Goal: Task Accomplishment & Management: Use online tool/utility

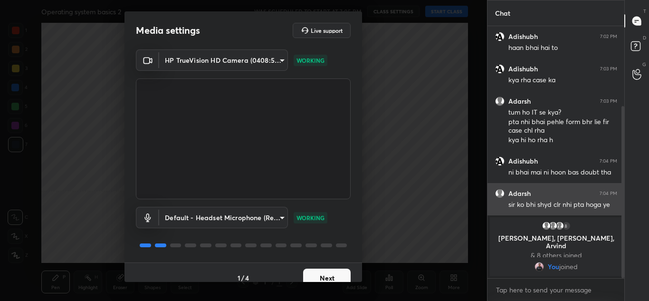
scroll to position [131, 0]
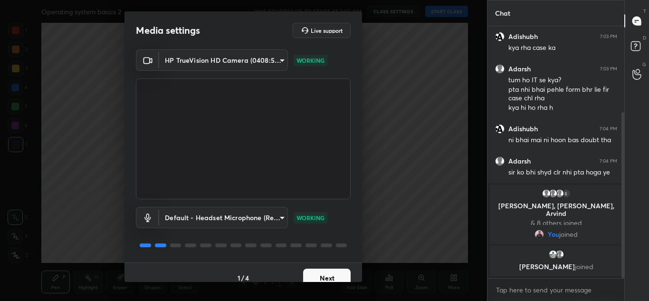
click at [626, 29] on div "T Messages (T)" at bounding box center [636, 21] width 24 height 27
click at [329, 275] on button "Next" at bounding box center [326, 277] width 47 height 19
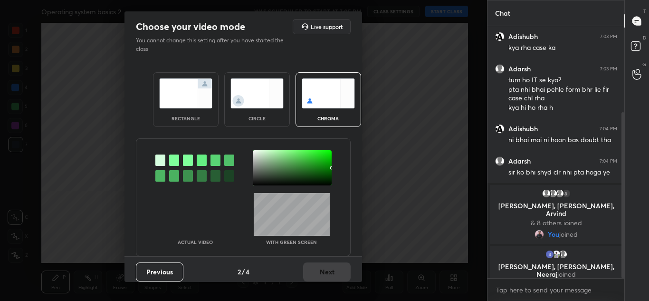
scroll to position [139, 0]
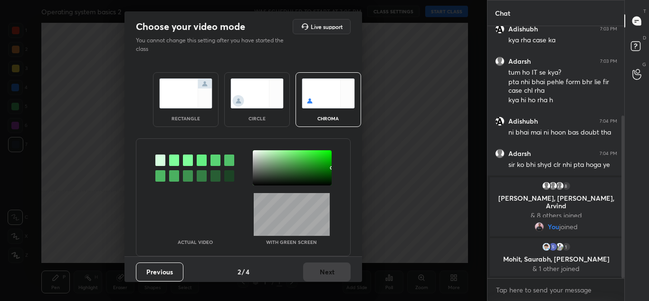
click at [178, 110] on div "rectangle" at bounding box center [186, 99] width 66 height 55
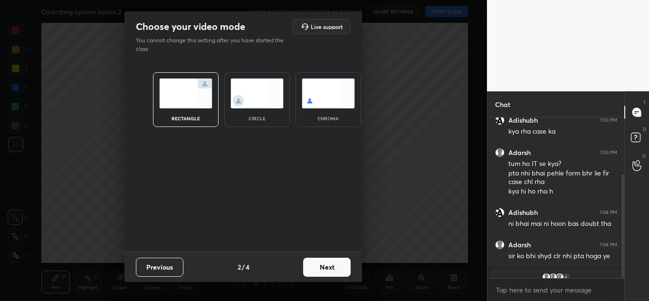
click at [329, 267] on button "Next" at bounding box center [326, 266] width 47 height 19
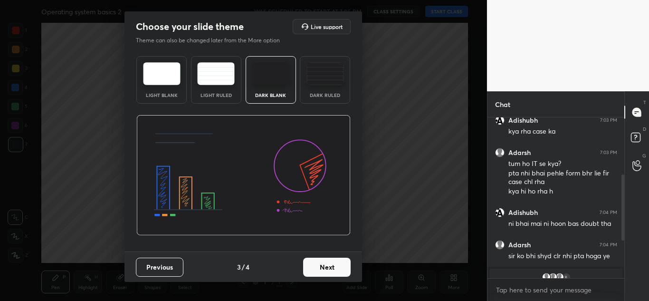
click at [329, 267] on button "Next" at bounding box center [326, 266] width 47 height 19
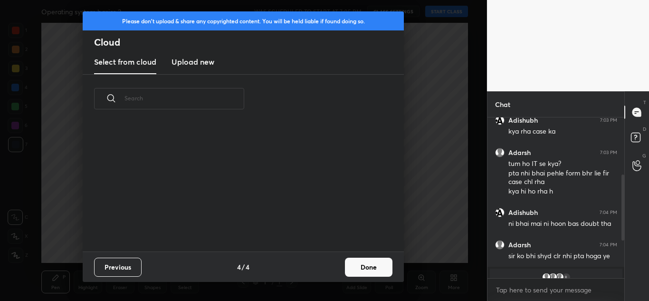
scroll to position [128, 305]
click at [191, 58] on h3 "Upload new" at bounding box center [192, 61] width 43 height 11
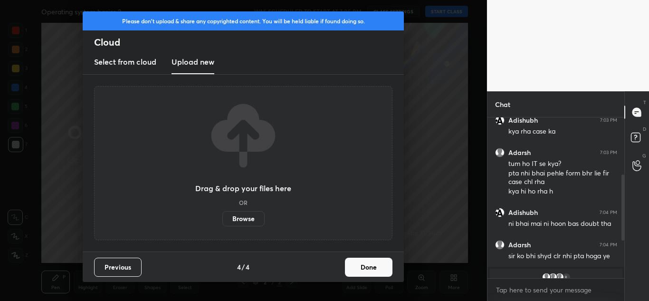
click at [241, 219] on label "Browse" at bounding box center [243, 218] width 42 height 15
click at [222, 219] on input "Browse" at bounding box center [222, 218] width 0 height 15
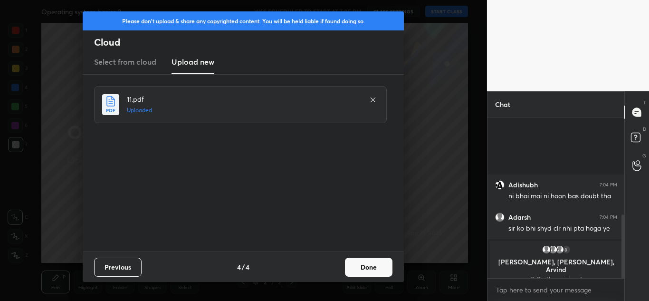
scroll to position [243, 0]
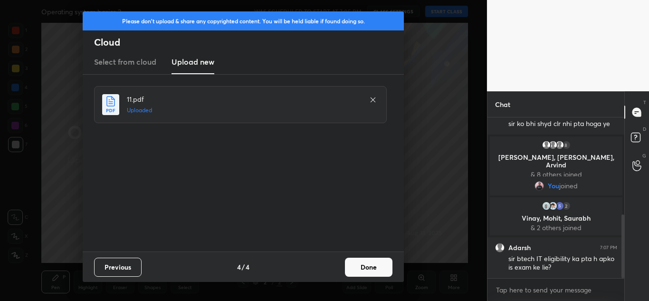
click at [372, 269] on button "Done" at bounding box center [368, 266] width 47 height 19
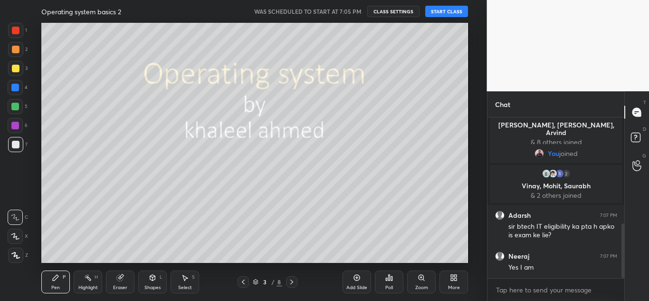
scroll to position [310, 0]
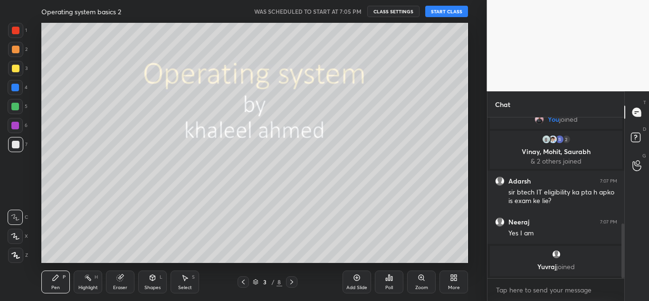
click at [440, 11] on button "START CLASS" at bounding box center [446, 11] width 43 height 11
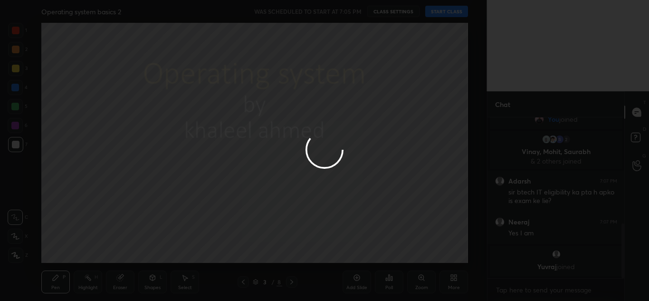
type textarea "x"
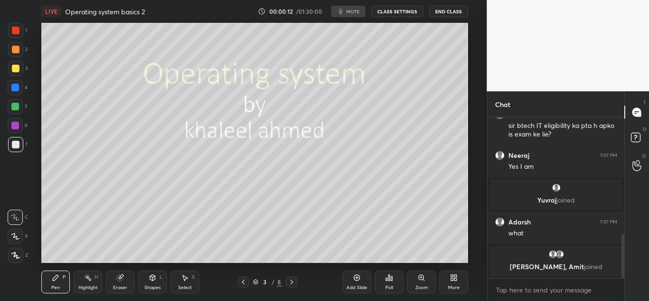
scroll to position [454, 0]
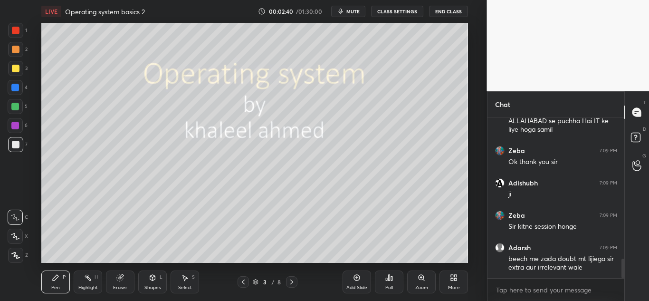
scroll to position [1213, 0]
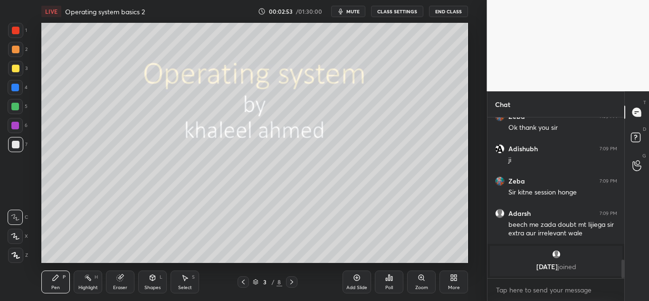
click at [13, 257] on icon at bounding box center [15, 255] width 9 height 7
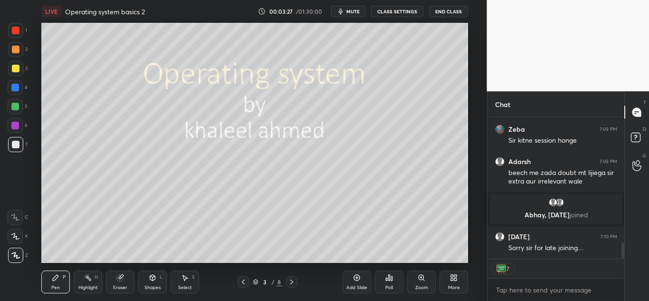
scroll to position [1106, 0]
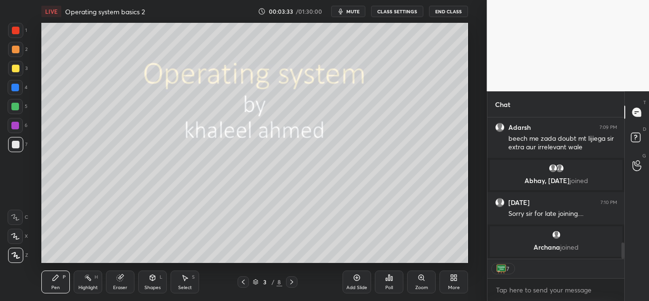
type textarea "x"
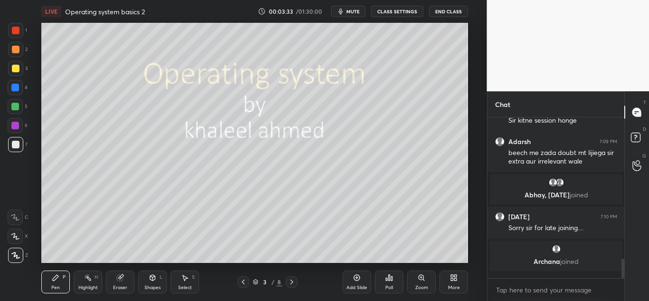
scroll to position [1086, 0]
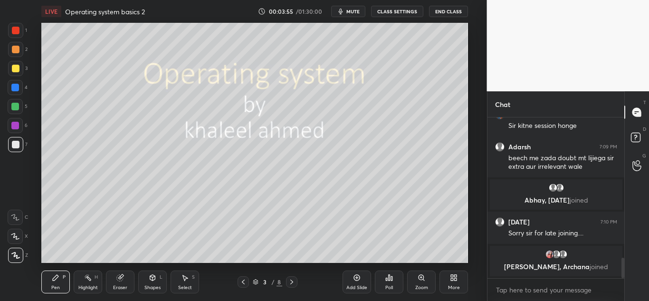
click at [291, 282] on icon at bounding box center [292, 282] width 8 height 8
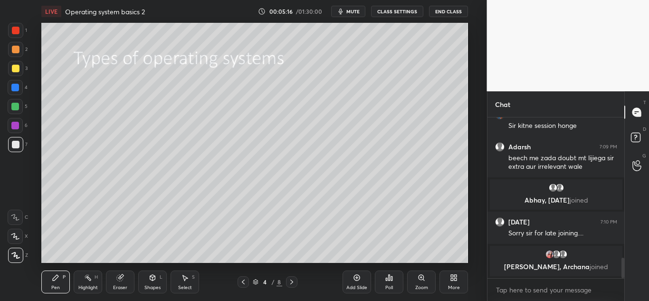
click at [292, 283] on icon at bounding box center [292, 282] width 8 height 8
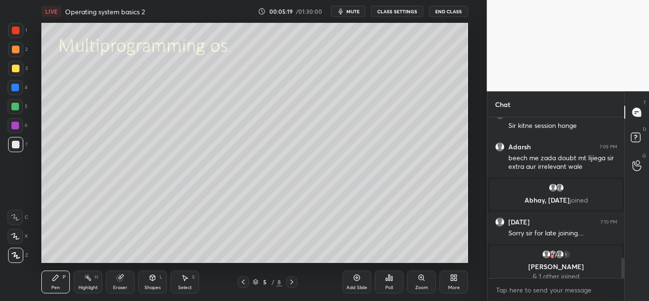
scroll to position [1094, 0]
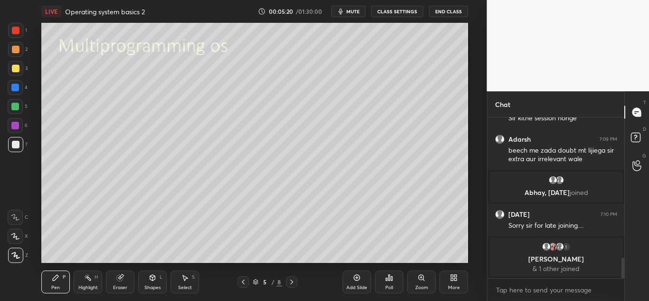
click at [245, 281] on icon at bounding box center [243, 282] width 8 height 8
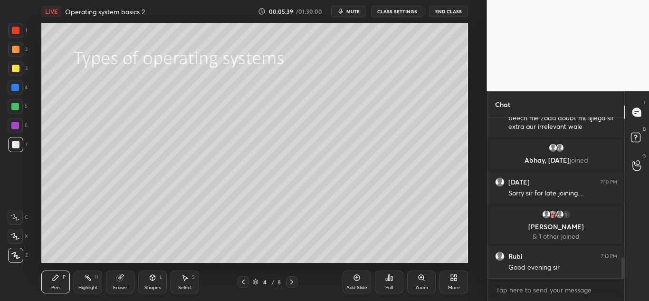
click at [290, 280] on icon at bounding box center [292, 282] width 8 height 8
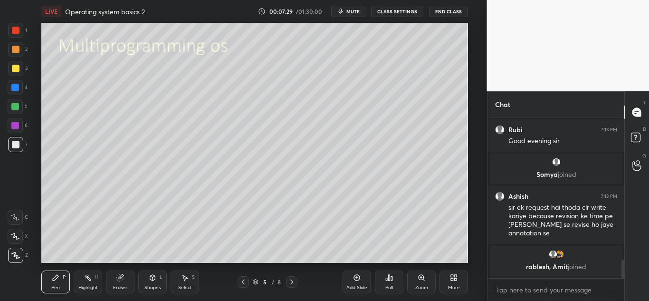
scroll to position [1251, 0]
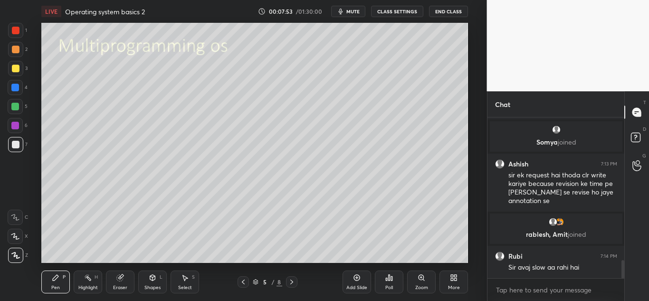
click at [289, 282] on icon at bounding box center [292, 282] width 8 height 8
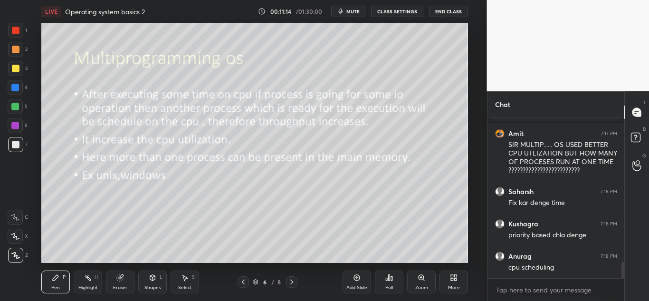
scroll to position [1429, 0]
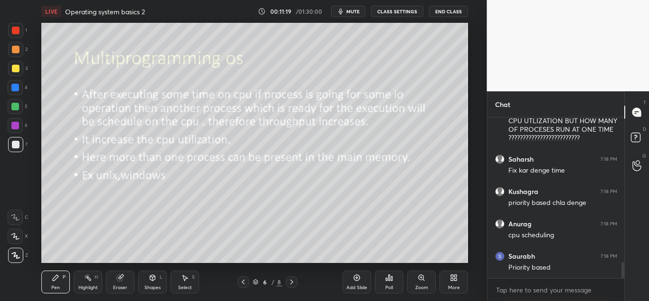
click at [292, 283] on icon at bounding box center [292, 282] width 8 height 8
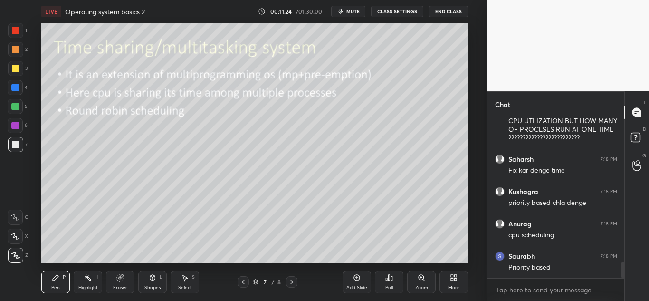
scroll to position [1461, 0]
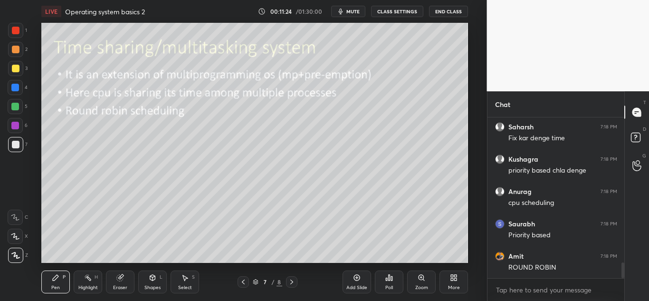
click at [244, 281] on icon at bounding box center [243, 282] width 8 height 8
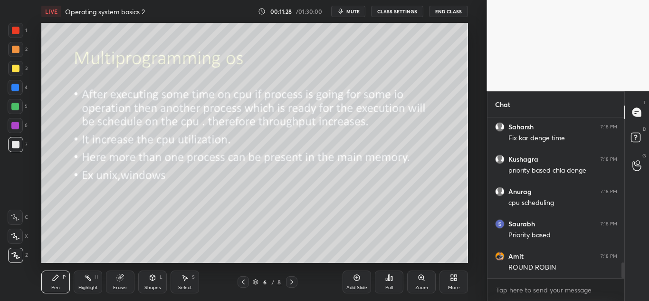
scroll to position [1496, 0]
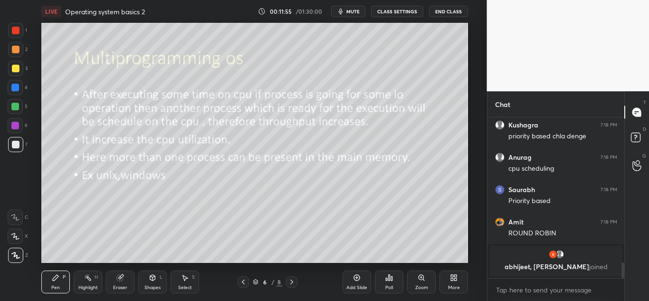
click at [294, 280] on icon at bounding box center [292, 282] width 8 height 8
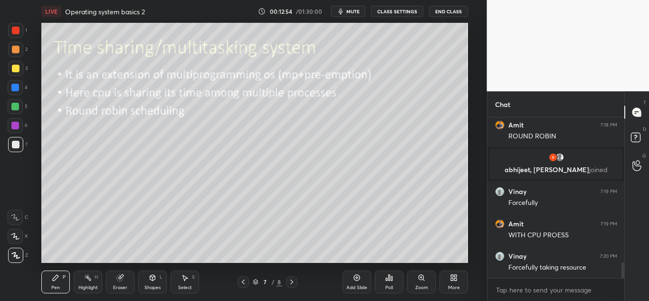
scroll to position [1531, 0]
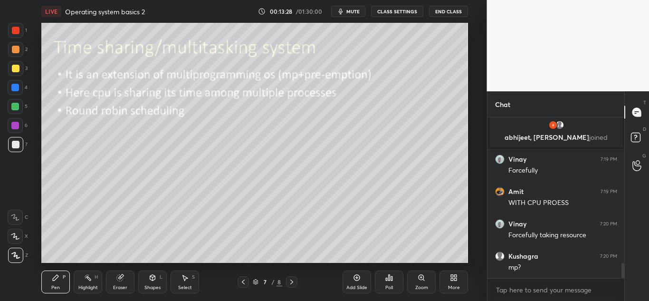
click at [242, 281] on icon at bounding box center [243, 281] width 3 height 5
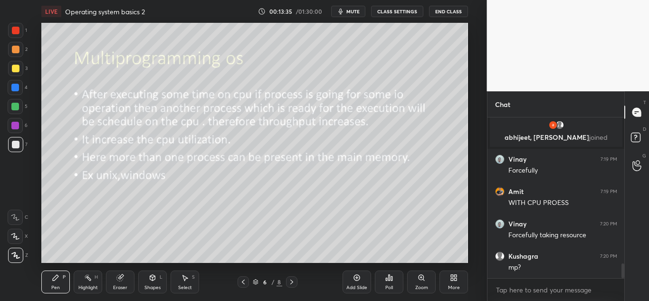
scroll to position [1565, 0]
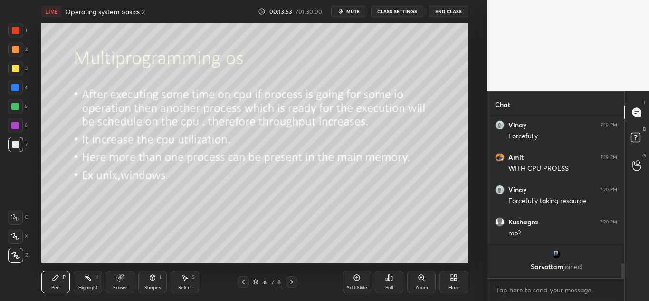
click at [292, 282] on icon at bounding box center [292, 282] width 8 height 8
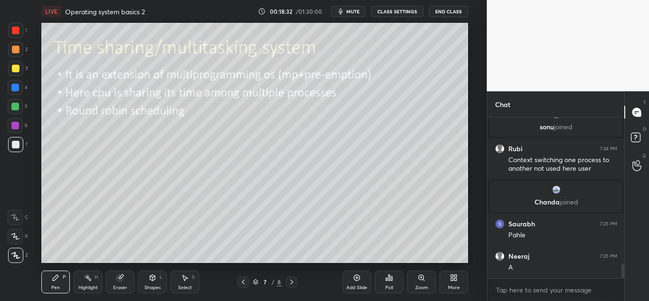
scroll to position [1658, 0]
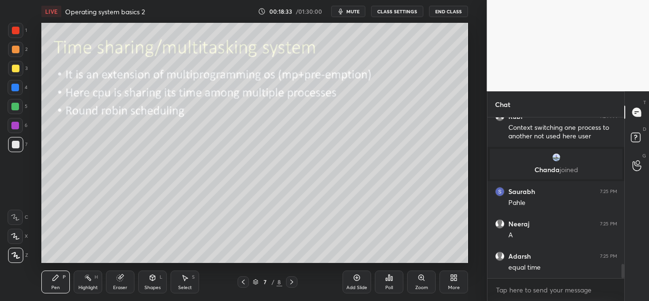
click at [241, 282] on icon at bounding box center [243, 282] width 8 height 8
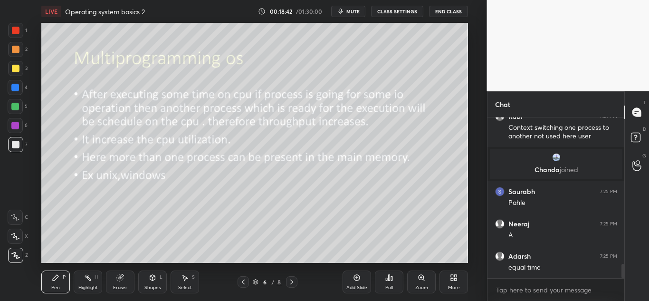
click at [292, 281] on icon at bounding box center [292, 282] width 8 height 8
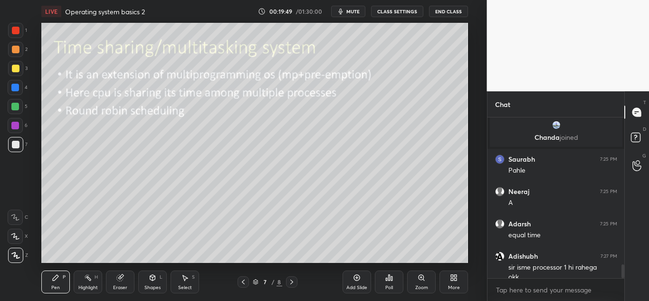
scroll to position [1700, 0]
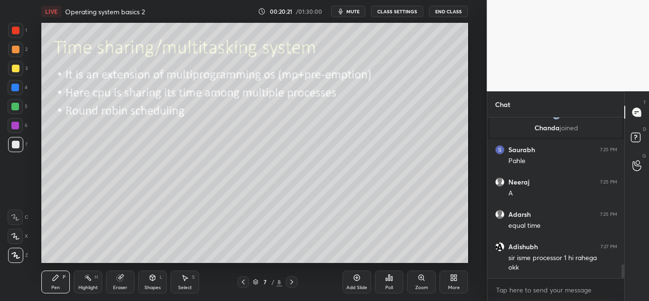
click at [292, 280] on icon at bounding box center [292, 282] width 8 height 8
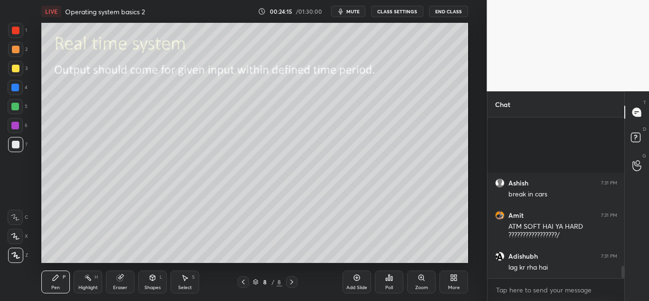
scroll to position [1952, 0]
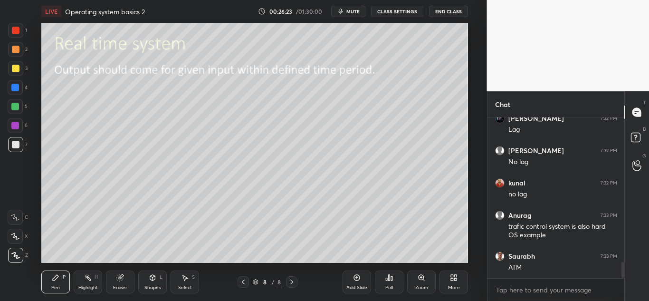
scroll to position [1484, 0]
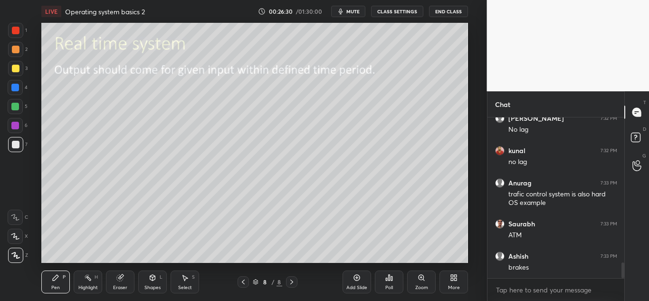
click at [290, 280] on icon at bounding box center [292, 282] width 8 height 8
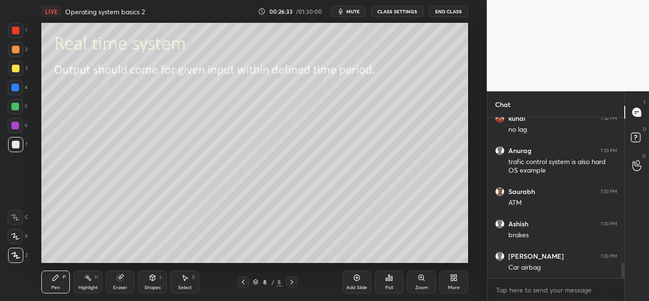
click at [356, 274] on icon at bounding box center [357, 277] width 8 height 8
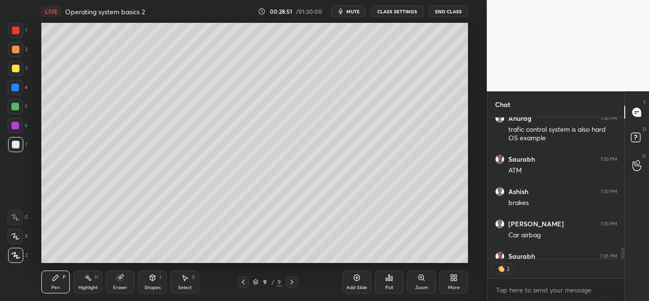
scroll to position [1603, 0]
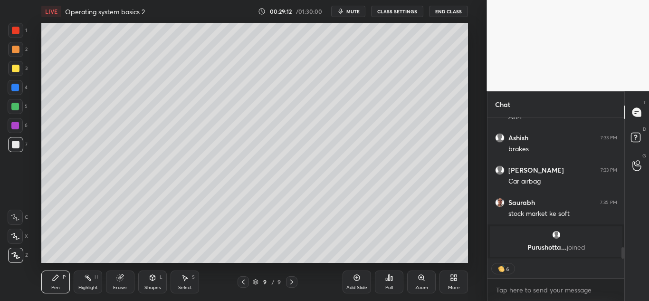
click at [291, 281] on icon at bounding box center [292, 282] width 8 height 8
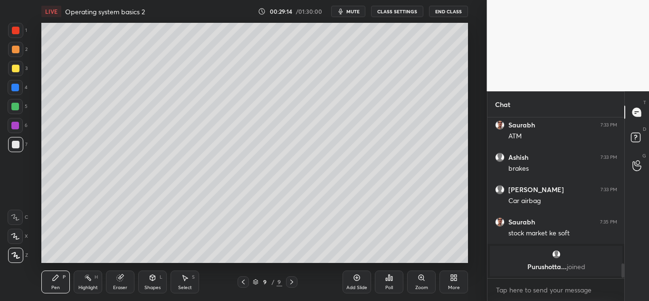
scroll to position [138, 134]
click at [454, 277] on icon at bounding box center [455, 275] width 2 height 2
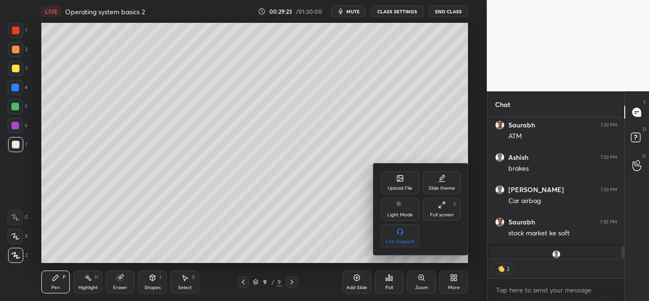
click at [403, 181] on icon at bounding box center [400, 178] width 6 height 6
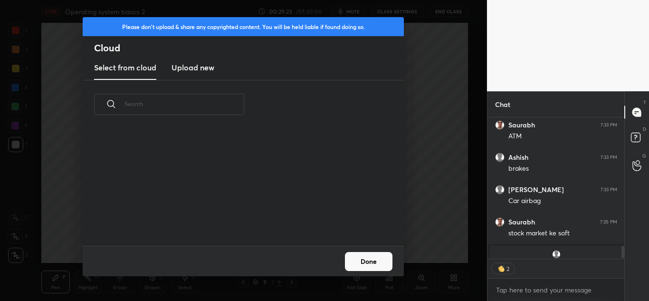
scroll to position [117, 305]
click at [195, 63] on h3 "Upload new" at bounding box center [192, 67] width 43 height 11
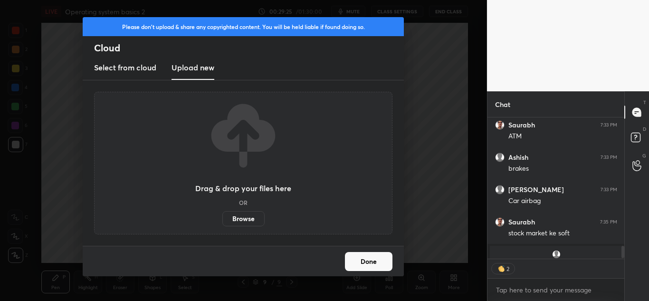
click at [252, 216] on label "Browse" at bounding box center [243, 218] width 42 height 15
click at [222, 216] on input "Browse" at bounding box center [222, 218] width 0 height 15
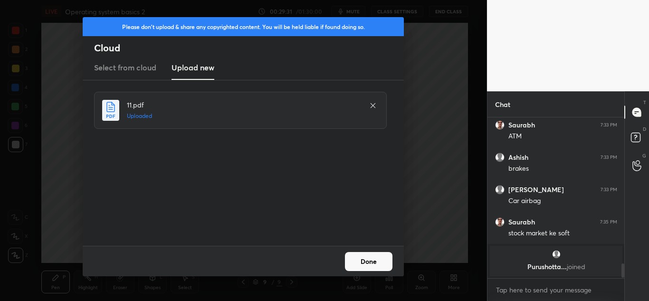
scroll to position [1316, 0]
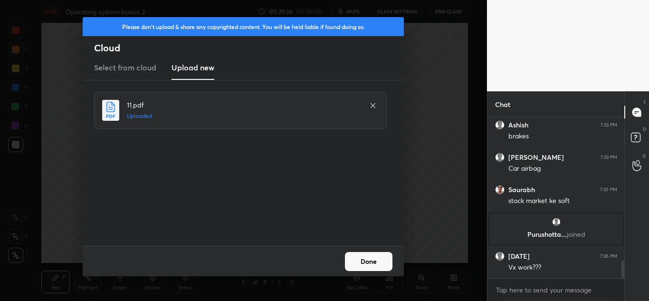
click at [360, 260] on button "Done" at bounding box center [368, 261] width 47 height 19
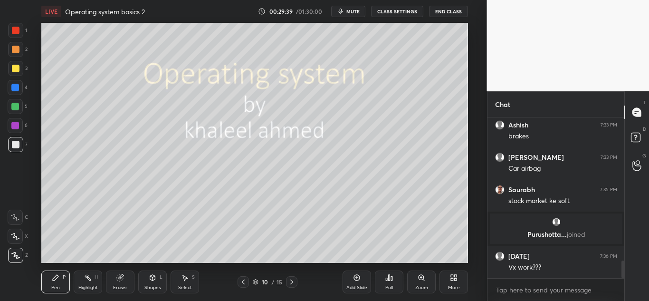
click at [454, 274] on icon at bounding box center [454, 277] width 8 height 8
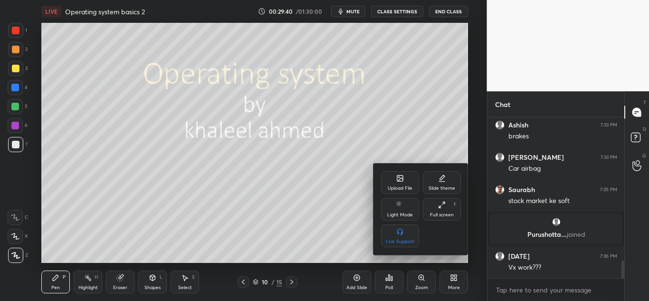
click at [401, 179] on icon at bounding box center [399, 179] width 5 height 3
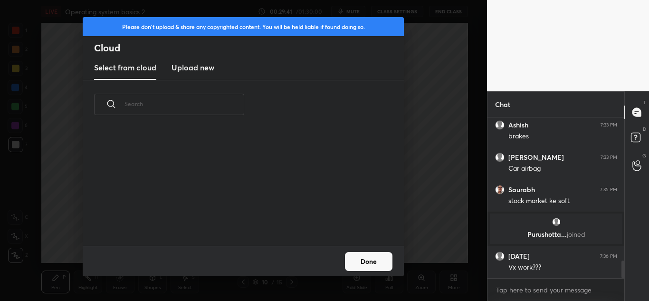
scroll to position [117, 305]
click at [192, 64] on h3 "Upload new" at bounding box center [192, 67] width 43 height 11
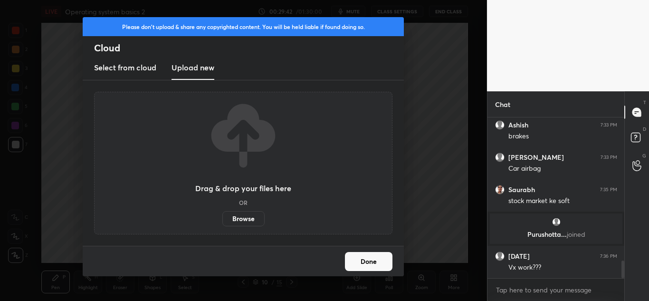
click at [248, 220] on label "Browse" at bounding box center [243, 218] width 42 height 15
click at [222, 220] on input "Browse" at bounding box center [222, 218] width 0 height 15
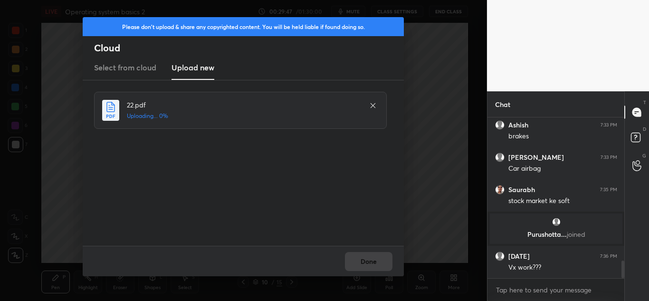
scroll to position [1348, 0]
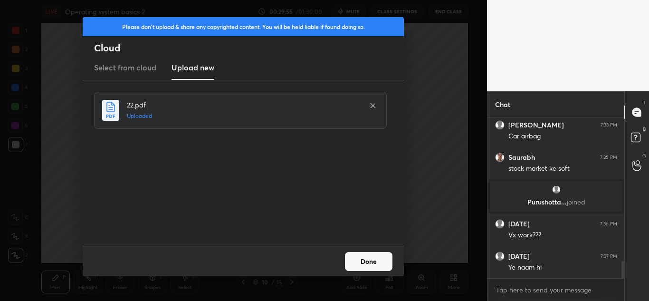
click at [366, 258] on button "Done" at bounding box center [368, 261] width 47 height 19
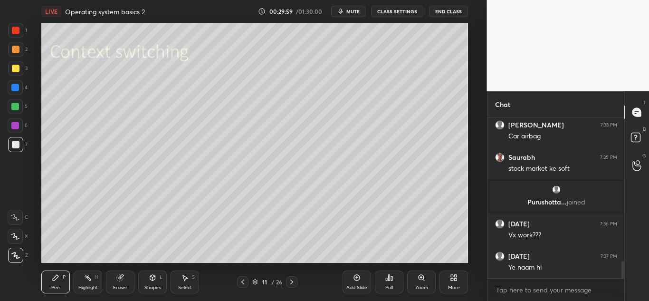
click at [243, 279] on icon at bounding box center [243, 282] width 8 height 8
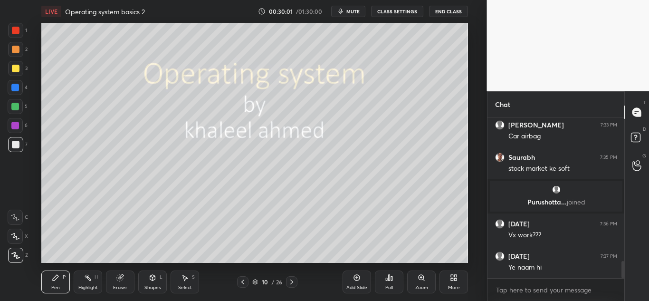
click at [290, 282] on icon at bounding box center [292, 282] width 8 height 8
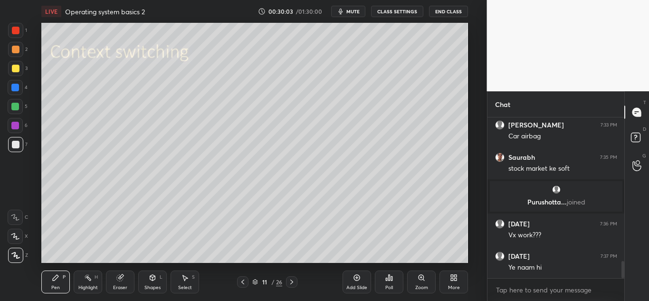
click at [238, 281] on div at bounding box center [242, 281] width 11 height 11
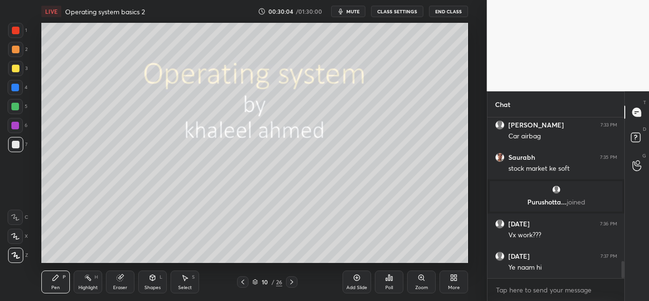
click at [357, 279] on icon at bounding box center [356, 277] width 3 height 3
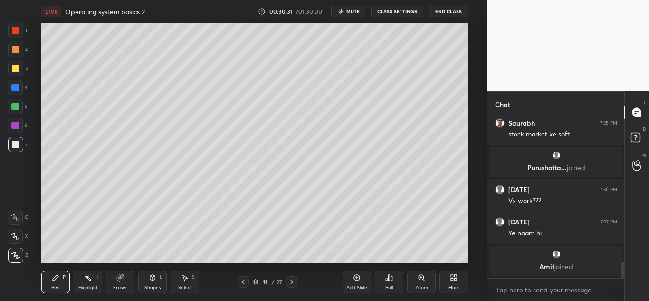
click at [120, 274] on icon at bounding box center [120, 277] width 8 height 8
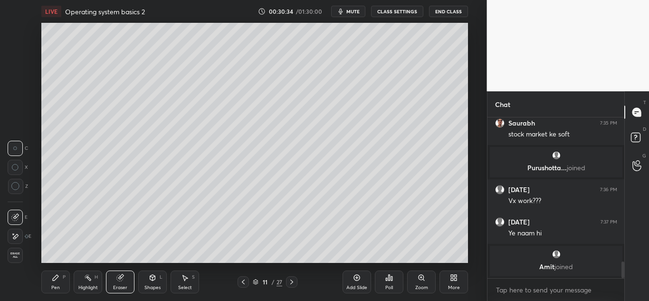
click at [55, 279] on icon at bounding box center [56, 277] width 6 height 6
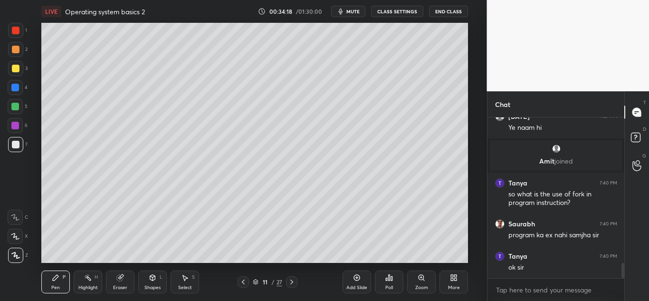
scroll to position [1512, 0]
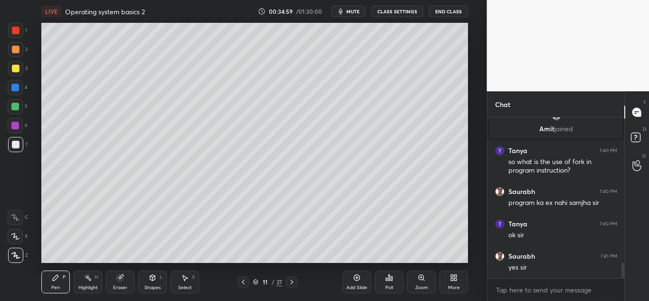
click at [290, 283] on icon at bounding box center [292, 282] width 8 height 8
click at [244, 281] on icon at bounding box center [243, 282] width 8 height 8
click at [354, 276] on icon at bounding box center [357, 277] width 8 height 8
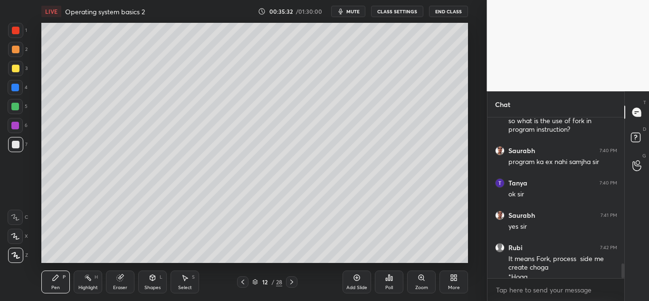
scroll to position [1562, 0]
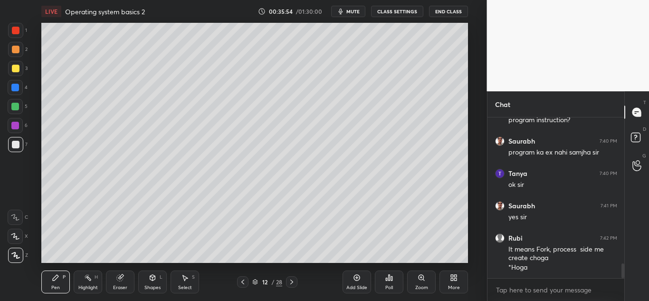
click at [239, 278] on icon at bounding box center [243, 282] width 8 height 8
click at [293, 282] on icon at bounding box center [292, 282] width 8 height 8
click at [242, 281] on icon at bounding box center [242, 281] width 3 height 5
click at [294, 280] on icon at bounding box center [292, 282] width 8 height 8
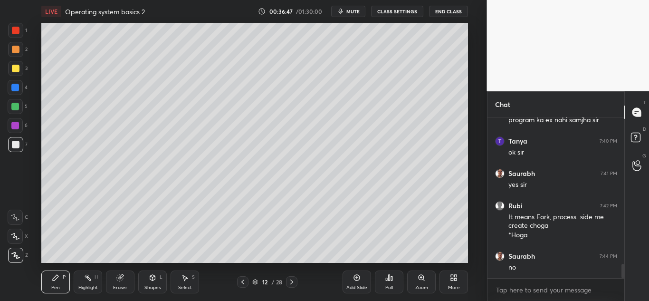
scroll to position [1629, 0]
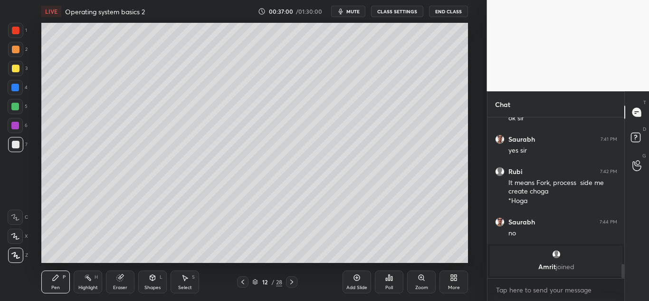
click at [245, 281] on icon at bounding box center [243, 282] width 8 height 8
click at [290, 283] on icon at bounding box center [292, 282] width 8 height 8
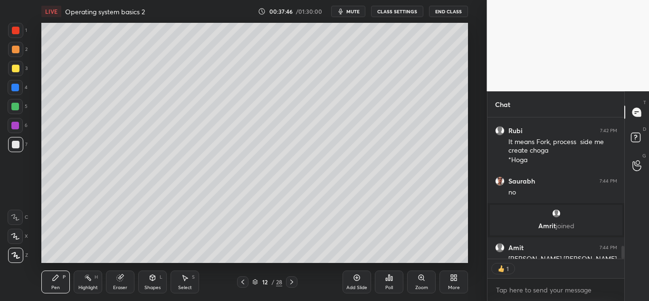
scroll to position [138, 134]
type textarea "x"
click at [357, 277] on icon at bounding box center [356, 277] width 3 height 3
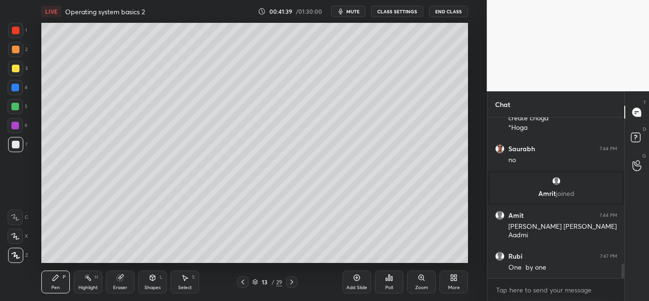
click at [295, 279] on icon at bounding box center [292, 282] width 8 height 8
click at [238, 280] on div at bounding box center [242, 281] width 11 height 11
click at [359, 279] on icon at bounding box center [357, 277] width 6 height 6
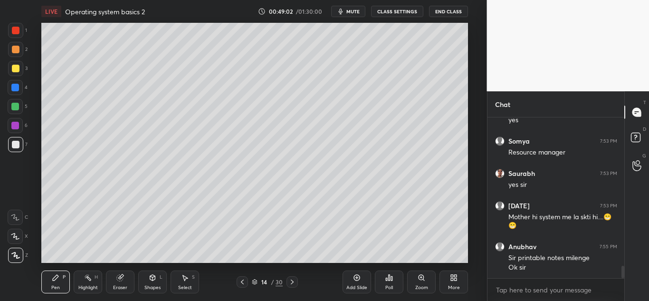
scroll to position [1974, 0]
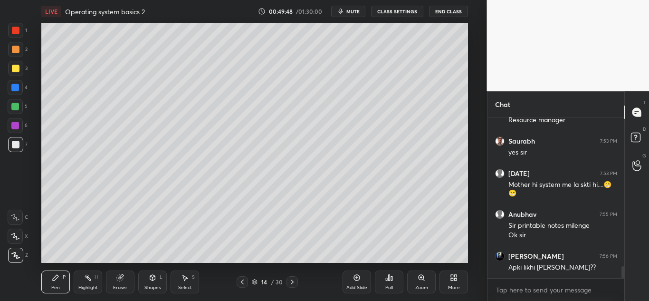
click at [290, 282] on icon at bounding box center [292, 282] width 8 height 8
click at [244, 279] on icon at bounding box center [242, 282] width 8 height 8
click at [354, 277] on icon at bounding box center [357, 277] width 8 height 8
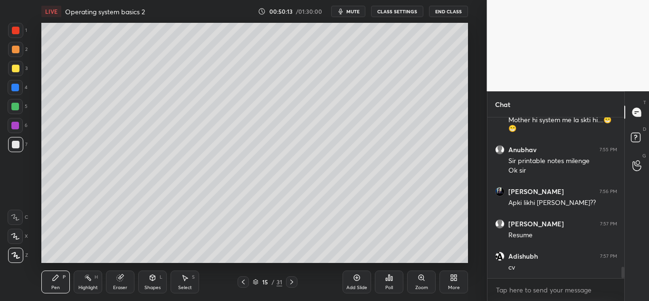
scroll to position [2071, 0]
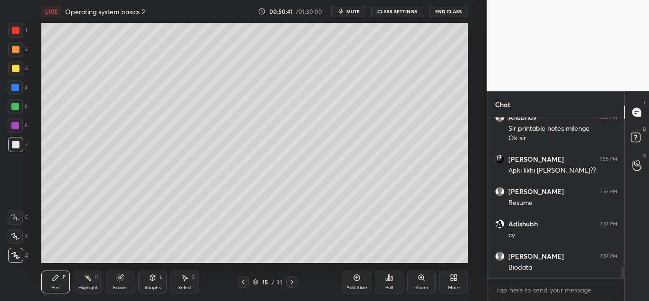
click at [123, 278] on icon at bounding box center [120, 277] width 8 height 8
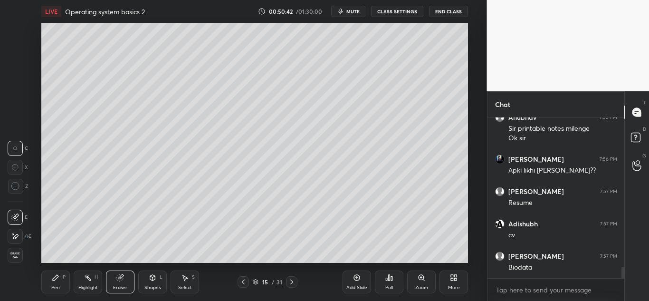
click at [61, 283] on div "Pen P" at bounding box center [55, 281] width 28 height 23
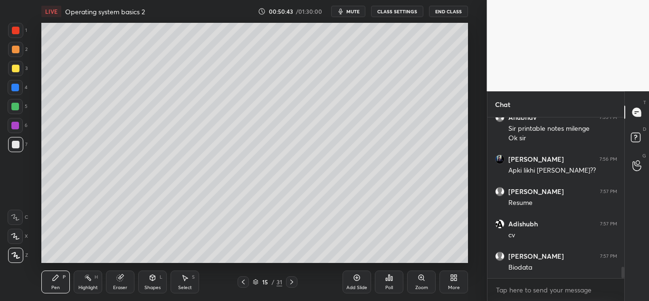
click at [158, 281] on div "Shapes L" at bounding box center [152, 281] width 28 height 23
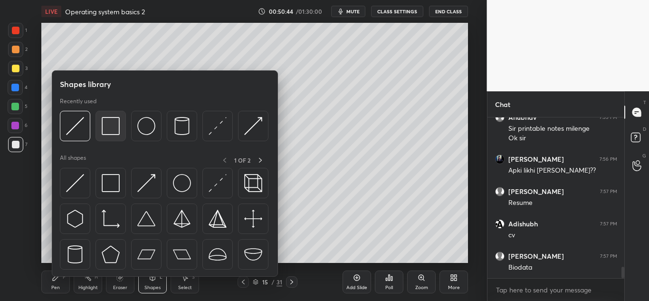
click at [110, 127] on img at bounding box center [111, 126] width 18 height 18
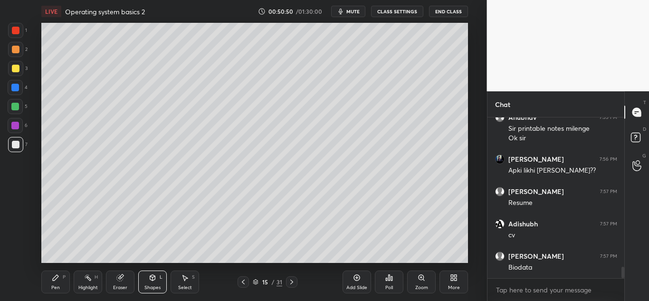
click at [57, 282] on div "Pen P" at bounding box center [55, 281] width 28 height 23
click at [147, 283] on div "Shapes L" at bounding box center [152, 281] width 28 height 23
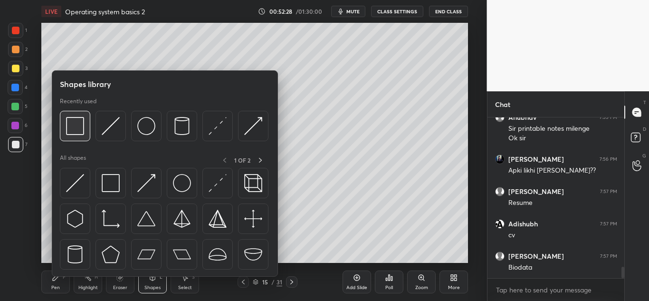
click at [77, 128] on img at bounding box center [75, 126] width 18 height 18
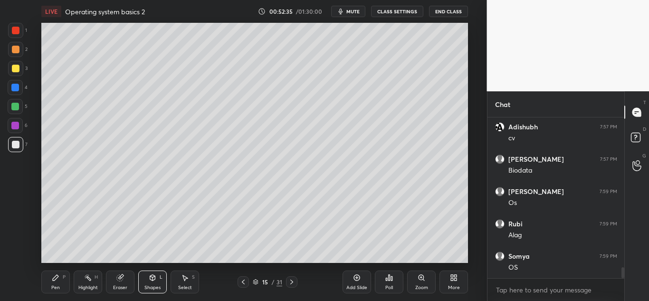
scroll to position [2200, 0]
click at [60, 281] on div "Pen P" at bounding box center [55, 281] width 28 height 23
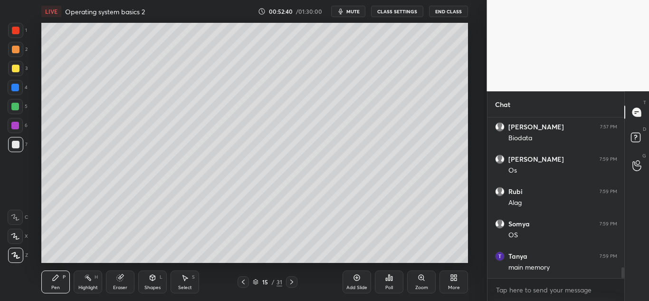
scroll to position [2233, 0]
click at [17, 70] on div at bounding box center [16, 69] width 8 height 8
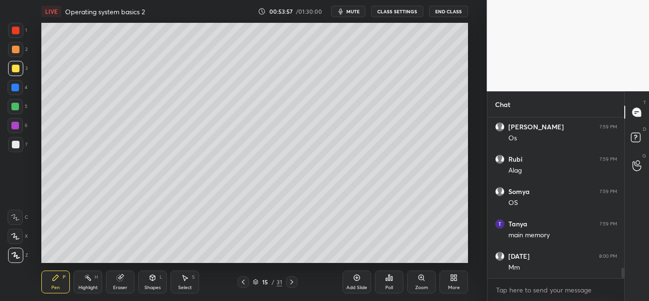
scroll to position [2265, 0]
click at [352, 12] on span "mute" at bounding box center [352, 11] width 13 height 7
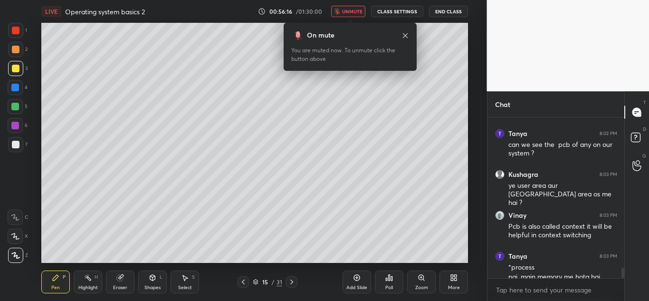
scroll to position [2316, 0]
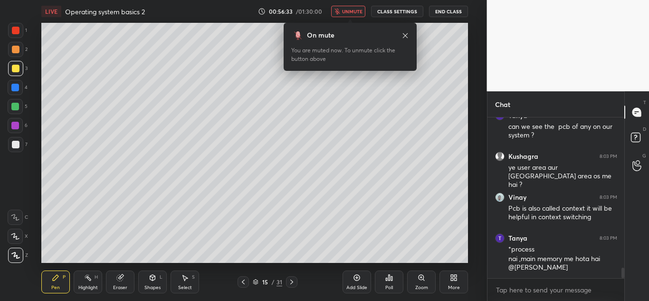
click at [350, 13] on span "unmute" at bounding box center [352, 11] width 20 height 7
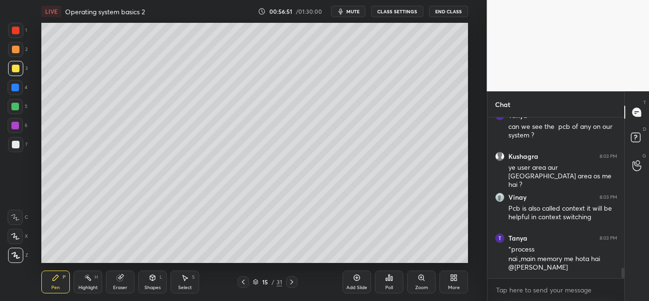
scroll to position [2348, 0]
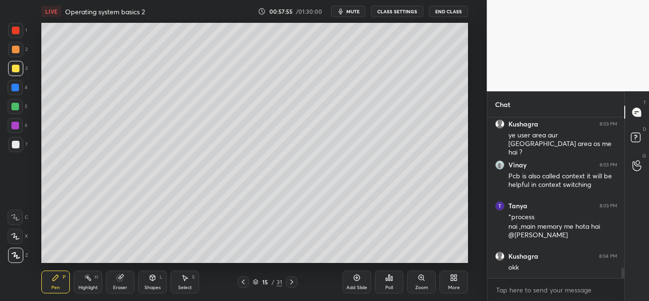
click at [15, 144] on div at bounding box center [16, 145] width 8 height 8
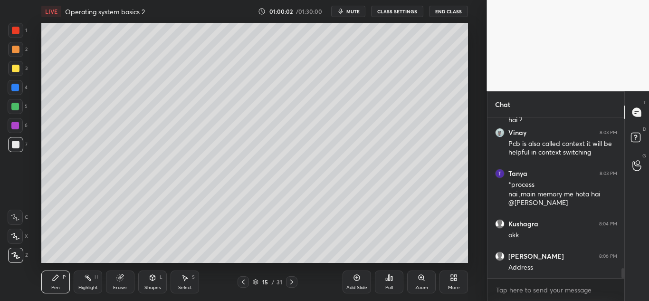
click at [243, 281] on icon at bounding box center [243, 281] width 3 height 5
click at [293, 283] on icon at bounding box center [292, 282] width 8 height 8
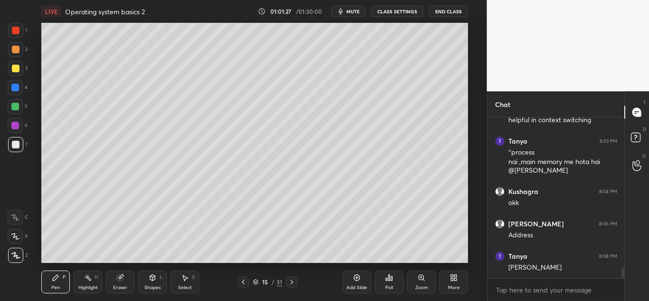
scroll to position [2445, 0]
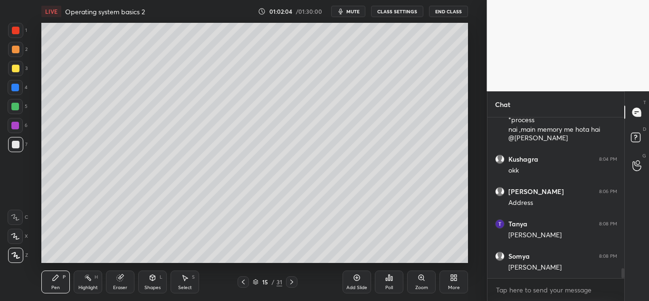
click at [291, 282] on icon at bounding box center [292, 282] width 8 height 8
click at [16, 85] on div at bounding box center [15, 88] width 8 height 8
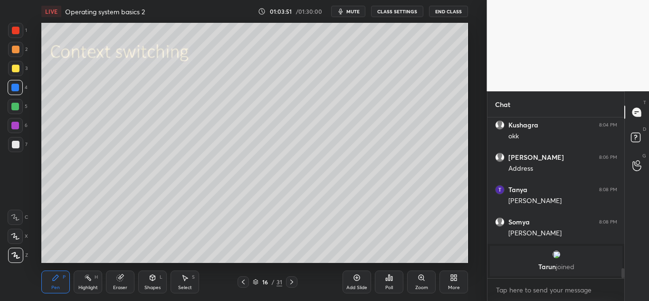
click at [16, 66] on div at bounding box center [16, 69] width 8 height 8
click at [16, 108] on div at bounding box center [15, 107] width 8 height 8
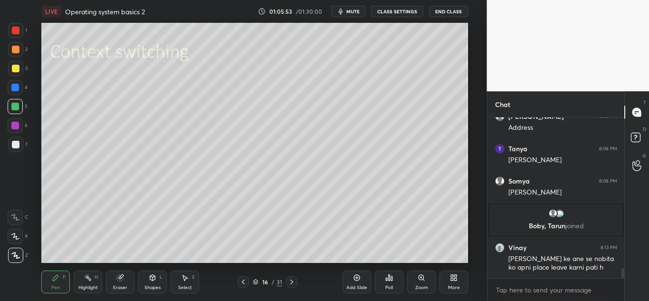
scroll to position [2400, 0]
click at [243, 280] on icon at bounding box center [243, 282] width 8 height 8
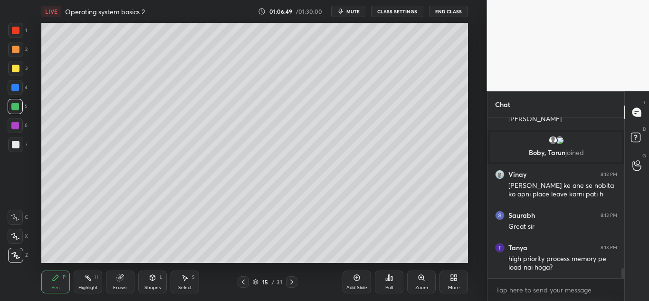
scroll to position [2505, 0]
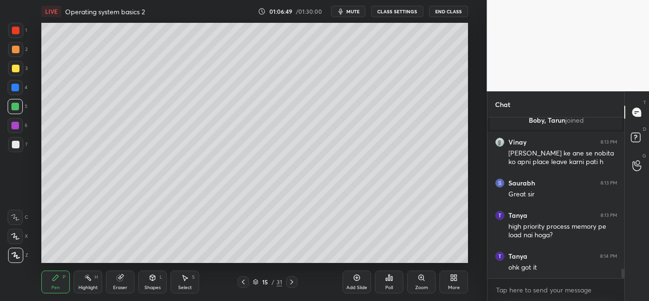
click at [292, 281] on icon at bounding box center [291, 281] width 3 height 5
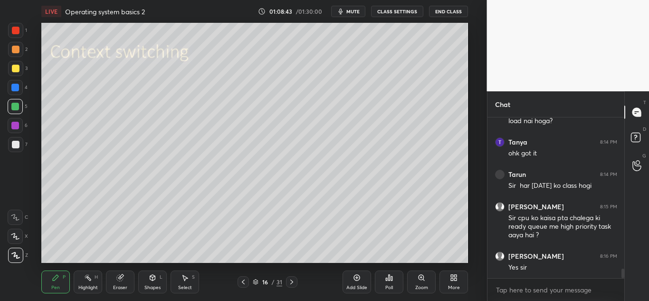
scroll to position [2660, 0]
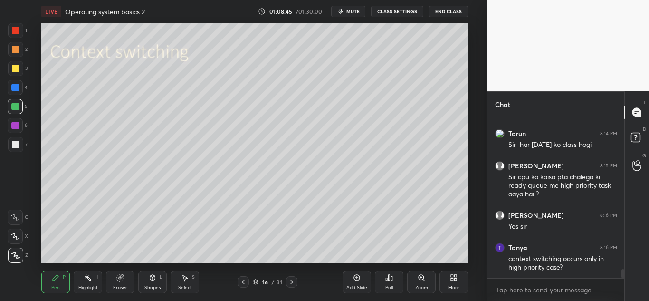
click at [291, 280] on icon at bounding box center [291, 281] width 3 height 5
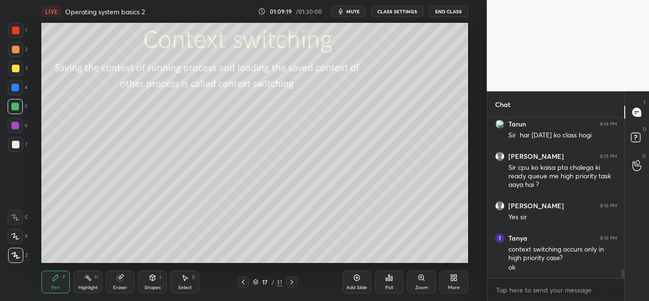
scroll to position [2702, 0]
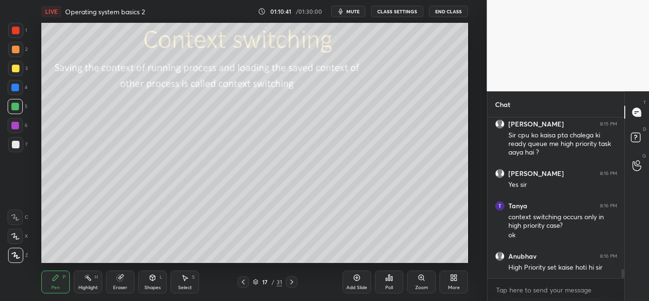
click at [292, 282] on icon at bounding box center [292, 282] width 8 height 8
click at [290, 282] on icon at bounding box center [292, 282] width 8 height 8
click at [291, 281] on icon at bounding box center [292, 282] width 8 height 8
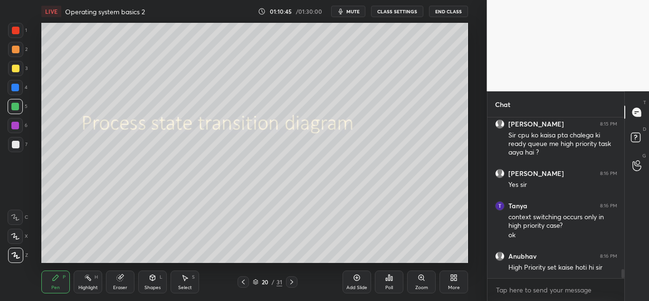
scroll to position [2734, 0]
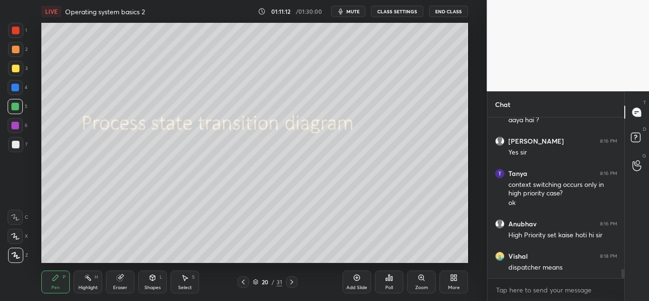
click at [292, 281] on icon at bounding box center [292, 282] width 8 height 8
click at [243, 279] on icon at bounding box center [243, 282] width 8 height 8
click at [290, 279] on icon at bounding box center [292, 282] width 8 height 8
click at [16, 70] on div at bounding box center [16, 69] width 8 height 8
click at [288, 283] on icon at bounding box center [292, 282] width 8 height 8
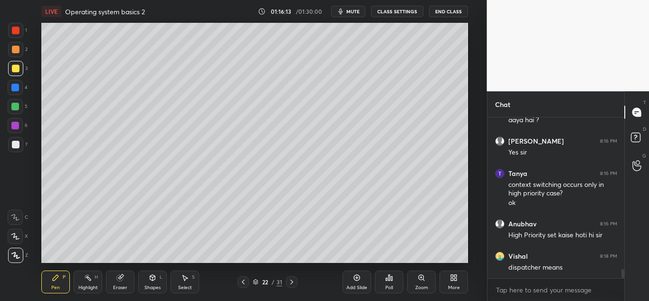
click at [288, 280] on icon at bounding box center [292, 282] width 8 height 8
click at [286, 278] on div at bounding box center [291, 281] width 11 height 11
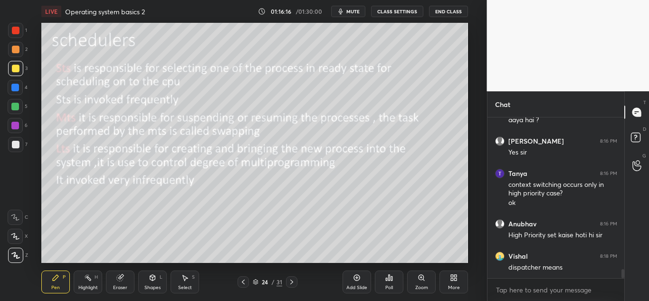
click at [243, 283] on icon at bounding box center [243, 281] width 3 height 5
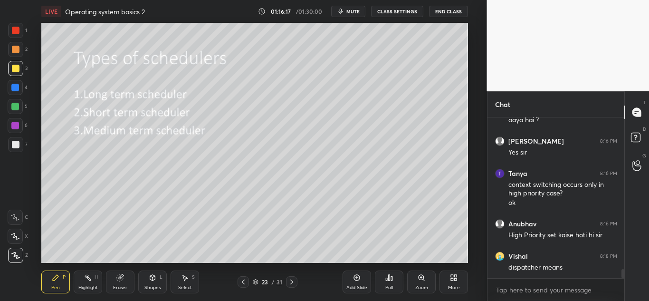
click at [242, 280] on icon at bounding box center [243, 282] width 8 height 8
click at [244, 283] on icon at bounding box center [243, 282] width 8 height 8
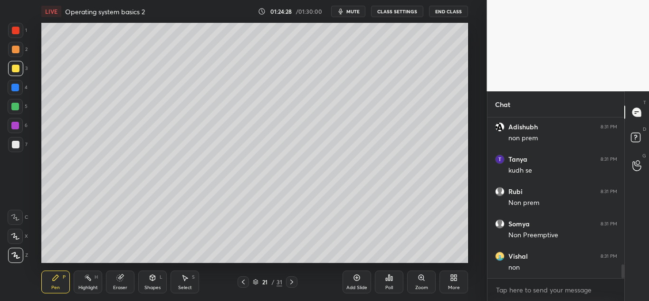
scroll to position [1761, 0]
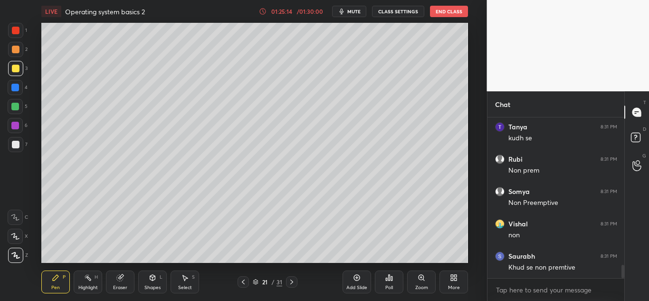
click at [291, 280] on icon at bounding box center [292, 282] width 8 height 8
click at [243, 280] on icon at bounding box center [243, 282] width 8 height 8
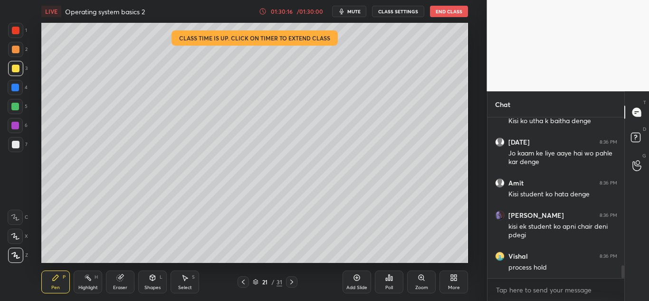
scroll to position [1875, 0]
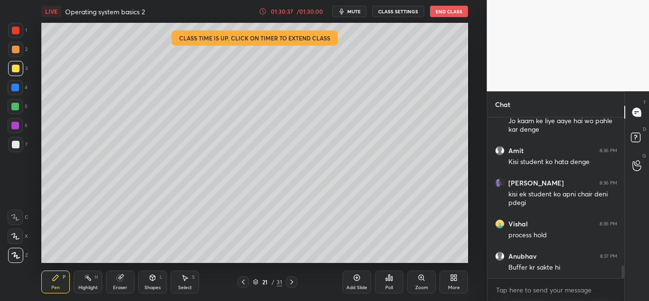
click at [17, 86] on div at bounding box center [15, 88] width 8 height 8
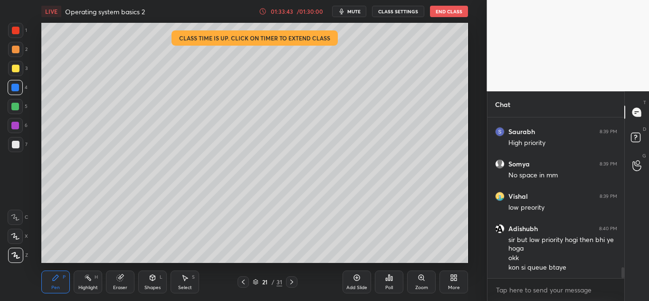
scroll to position [2274, 0]
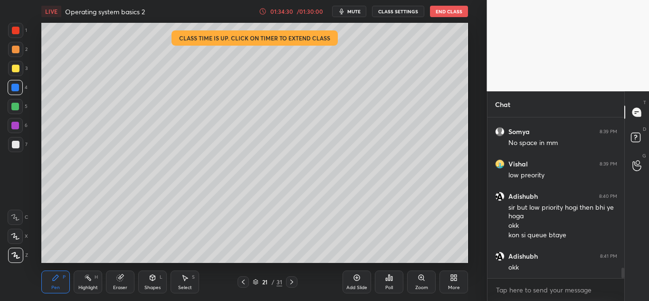
click at [242, 283] on icon at bounding box center [243, 282] width 8 height 8
click at [242, 279] on icon at bounding box center [243, 282] width 8 height 8
click at [243, 283] on icon at bounding box center [243, 282] width 8 height 8
click at [242, 283] on icon at bounding box center [243, 282] width 8 height 8
click at [242, 284] on icon at bounding box center [243, 282] width 8 height 8
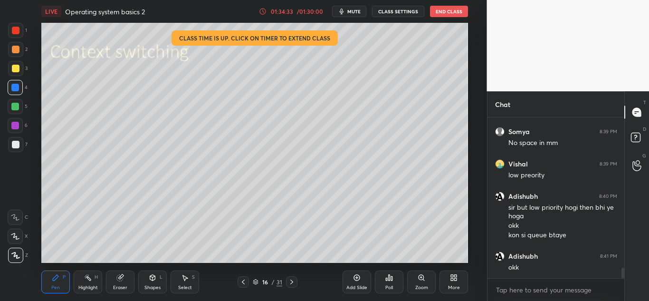
click at [242, 282] on icon at bounding box center [243, 281] width 3 height 5
click at [243, 282] on icon at bounding box center [243, 281] width 3 height 5
click at [242, 282] on icon at bounding box center [243, 281] width 3 height 5
click at [241, 281] on icon at bounding box center [243, 282] width 8 height 8
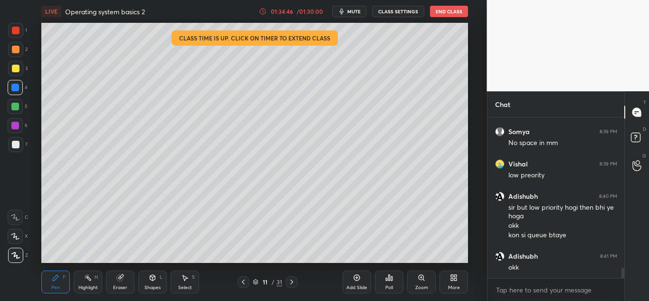
click at [292, 278] on icon at bounding box center [292, 282] width 8 height 8
click at [292, 280] on icon at bounding box center [292, 282] width 8 height 8
click at [290, 283] on icon at bounding box center [292, 282] width 8 height 8
click at [289, 282] on icon at bounding box center [292, 282] width 8 height 8
click at [288, 281] on icon at bounding box center [292, 282] width 8 height 8
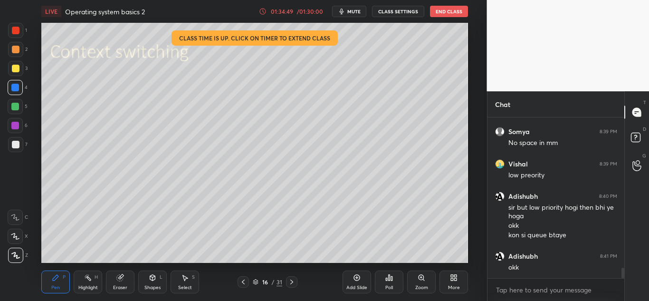
click at [292, 280] on icon at bounding box center [292, 282] width 8 height 8
click at [286, 280] on div at bounding box center [291, 281] width 11 height 11
click at [288, 278] on icon at bounding box center [292, 282] width 8 height 8
click at [288, 280] on icon at bounding box center [292, 282] width 8 height 8
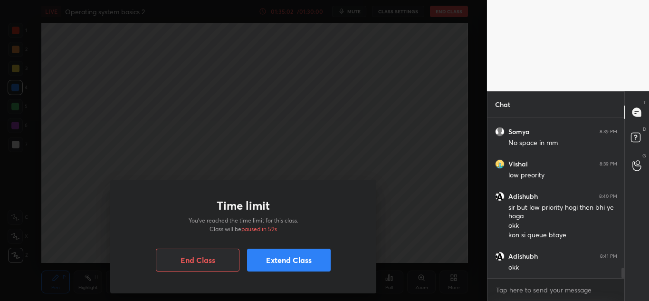
click at [275, 260] on button "Extend Class" at bounding box center [289, 259] width 84 height 23
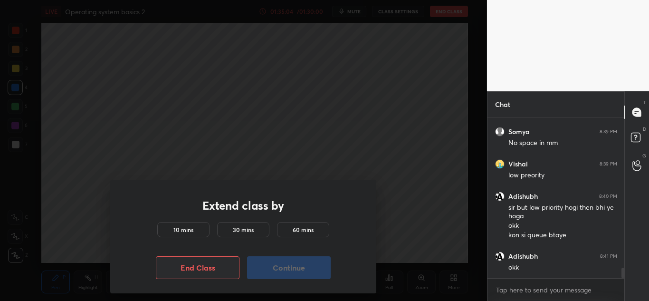
click at [186, 227] on h5 "10 mins" at bounding box center [183, 229] width 20 height 9
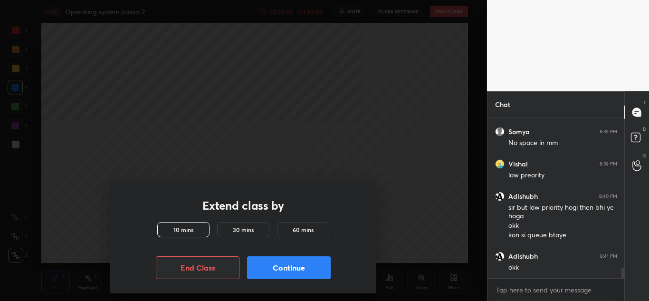
click at [284, 264] on button "Continue" at bounding box center [289, 267] width 84 height 23
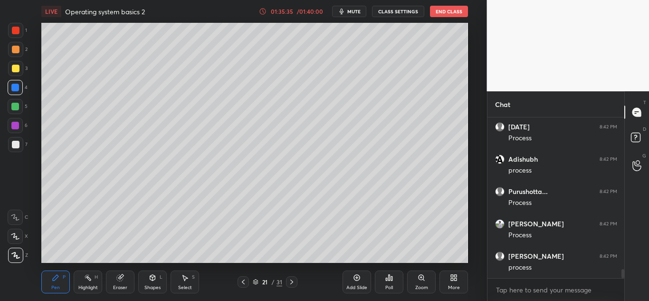
scroll to position [2630, 0]
click at [242, 283] on icon at bounding box center [243, 282] width 8 height 8
click at [239, 282] on icon at bounding box center [243, 282] width 8 height 8
click at [239, 281] on div at bounding box center [242, 281] width 11 height 11
click at [239, 279] on icon at bounding box center [243, 282] width 8 height 8
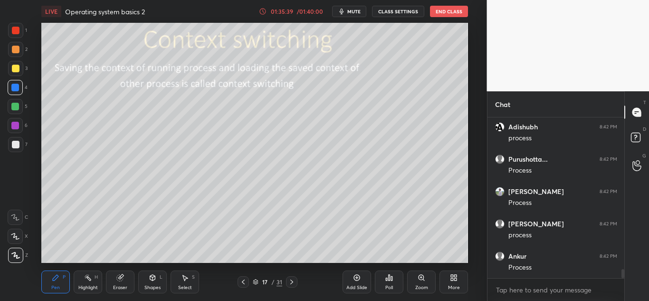
click at [237, 280] on div at bounding box center [242, 281] width 11 height 11
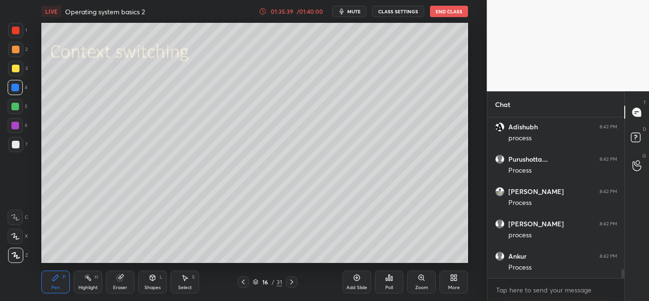
click at [238, 279] on div at bounding box center [242, 281] width 11 height 11
click at [237, 279] on div at bounding box center [242, 281] width 11 height 11
click at [292, 279] on icon at bounding box center [292, 282] width 8 height 8
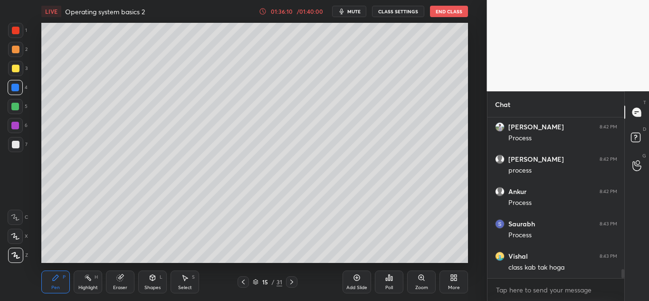
click at [289, 282] on icon at bounding box center [292, 282] width 8 height 8
click at [292, 282] on icon at bounding box center [292, 282] width 8 height 8
click at [292, 280] on icon at bounding box center [292, 282] width 8 height 8
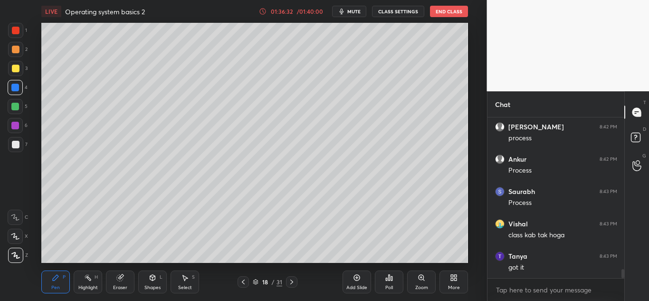
click at [291, 281] on icon at bounding box center [292, 282] width 8 height 8
click at [291, 280] on icon at bounding box center [292, 282] width 8 height 8
click at [242, 283] on icon at bounding box center [243, 282] width 8 height 8
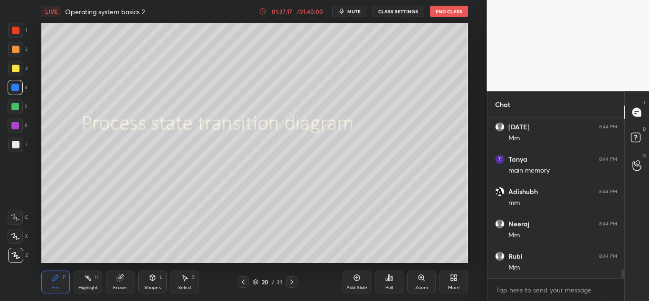
click at [243, 283] on icon at bounding box center [243, 281] width 3 height 5
click at [244, 281] on icon at bounding box center [243, 282] width 8 height 8
click at [243, 280] on icon at bounding box center [243, 281] width 3 height 5
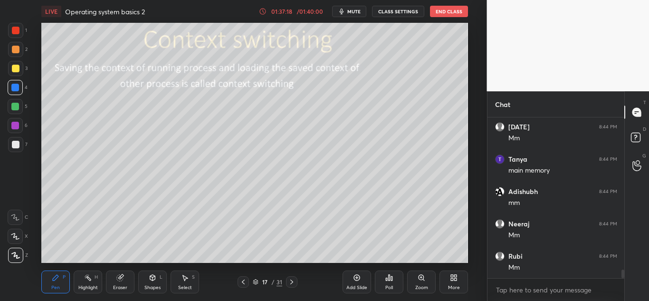
click at [244, 280] on icon at bounding box center [243, 282] width 8 height 8
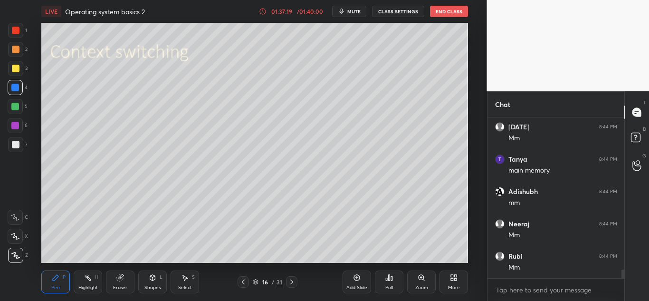
click at [244, 280] on icon at bounding box center [243, 282] width 8 height 8
click at [243, 278] on icon at bounding box center [243, 282] width 8 height 8
click at [245, 278] on icon at bounding box center [243, 282] width 8 height 8
click at [291, 280] on icon at bounding box center [291, 281] width 3 height 5
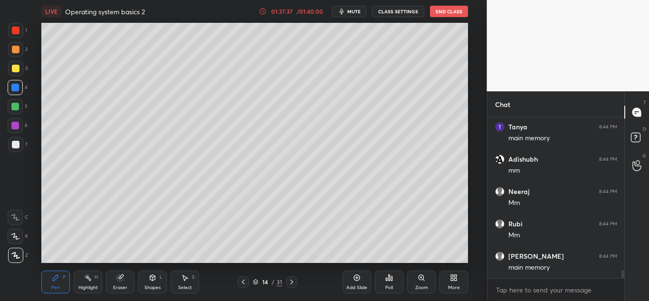
click at [291, 280] on icon at bounding box center [291, 281] width 3 height 5
click at [289, 281] on icon at bounding box center [292, 282] width 8 height 8
click at [291, 281] on icon at bounding box center [292, 282] width 8 height 8
click at [290, 282] on icon at bounding box center [292, 282] width 8 height 8
click at [291, 282] on icon at bounding box center [292, 282] width 8 height 8
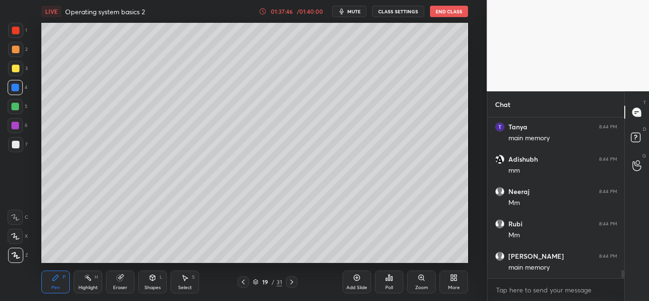
click at [290, 282] on icon at bounding box center [292, 282] width 8 height 8
click at [291, 281] on icon at bounding box center [292, 282] width 8 height 8
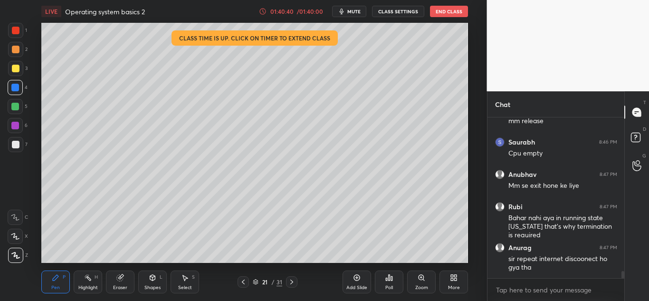
scroll to position [3462, 0]
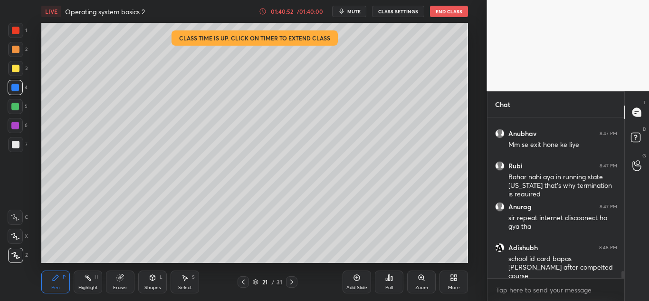
click at [16, 68] on div at bounding box center [16, 69] width 8 height 8
click at [291, 283] on icon at bounding box center [292, 282] width 8 height 8
click at [292, 280] on icon at bounding box center [292, 282] width 8 height 8
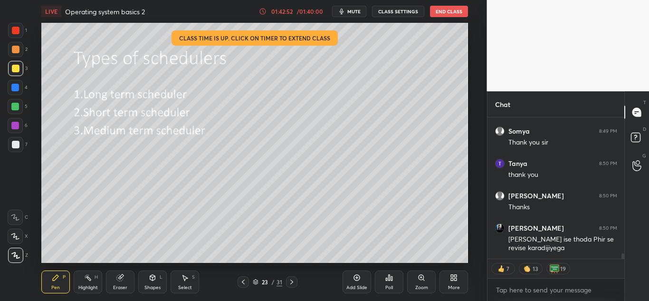
scroll to position [3749, 0]
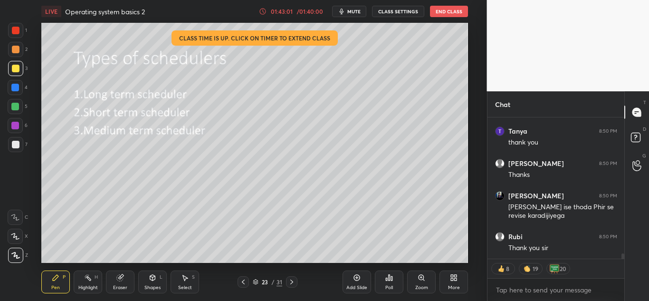
click at [291, 279] on icon at bounding box center [292, 282] width 8 height 8
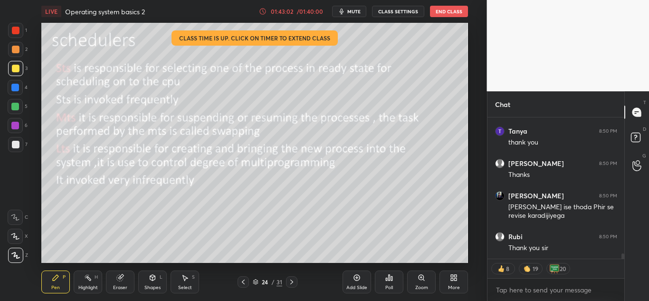
click at [241, 284] on icon at bounding box center [243, 282] width 8 height 8
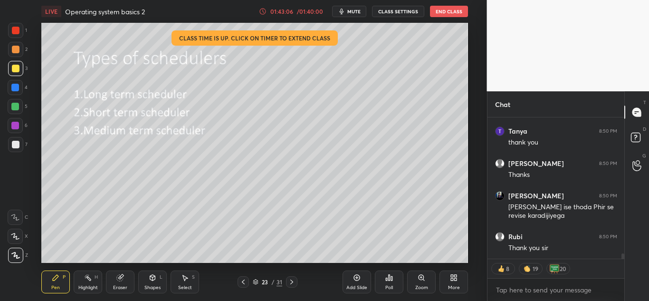
scroll to position [3781, 0]
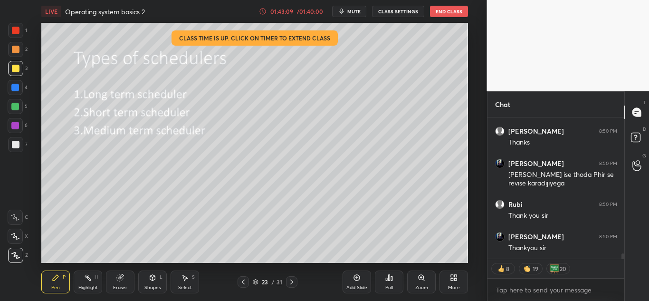
click at [449, 12] on button "End Class" at bounding box center [449, 11] width 38 height 11
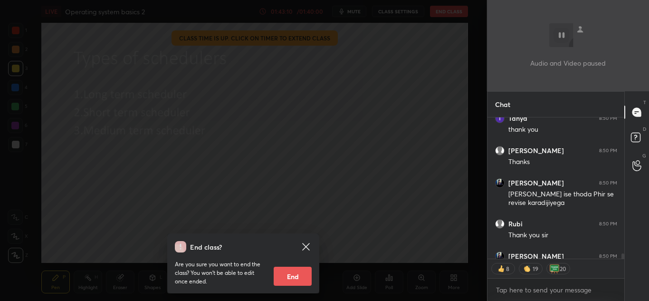
scroll to position [3762, 0]
click at [292, 275] on button "End" at bounding box center [292, 275] width 38 height 19
type textarea "x"
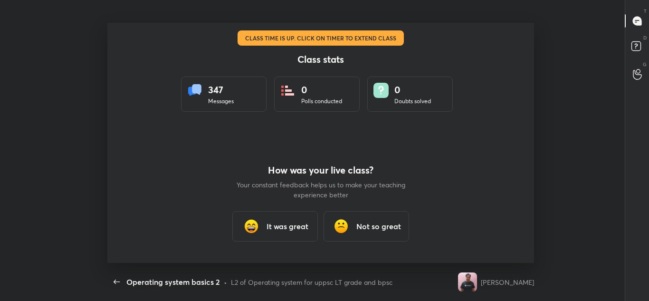
scroll to position [0, 0]
click at [284, 230] on h3 "It was great" at bounding box center [287, 225] width 42 height 11
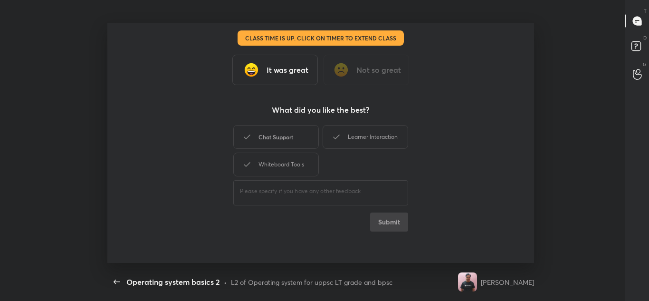
click at [299, 136] on div "Chat Support" at bounding box center [275, 137] width 85 height 24
click at [353, 134] on div "Learner Interaction" at bounding box center [364, 137] width 85 height 24
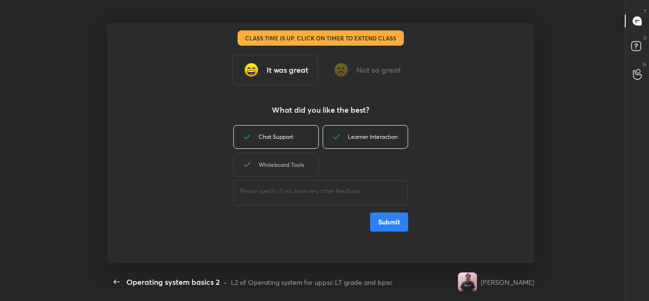
click at [294, 167] on div "Whiteboard Tools" at bounding box center [275, 164] width 85 height 24
click at [385, 226] on button "Submit" at bounding box center [389, 221] width 38 height 19
